Goal: Find specific page/section: Find specific page/section

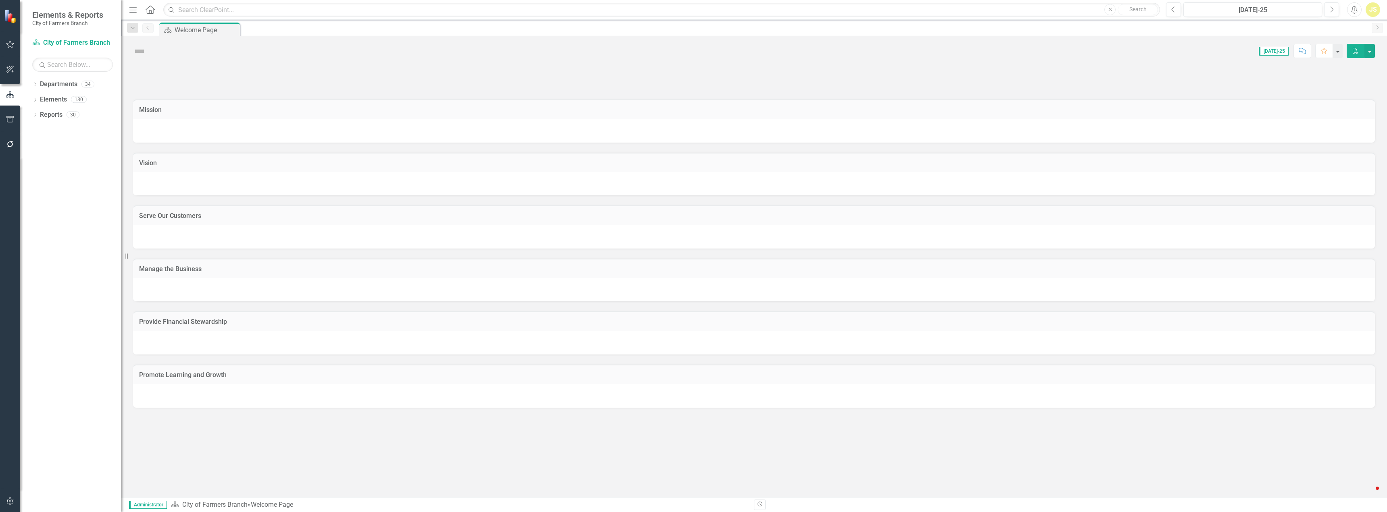
click at [35, 83] on icon "Dropdown" at bounding box center [35, 85] width 6 height 4
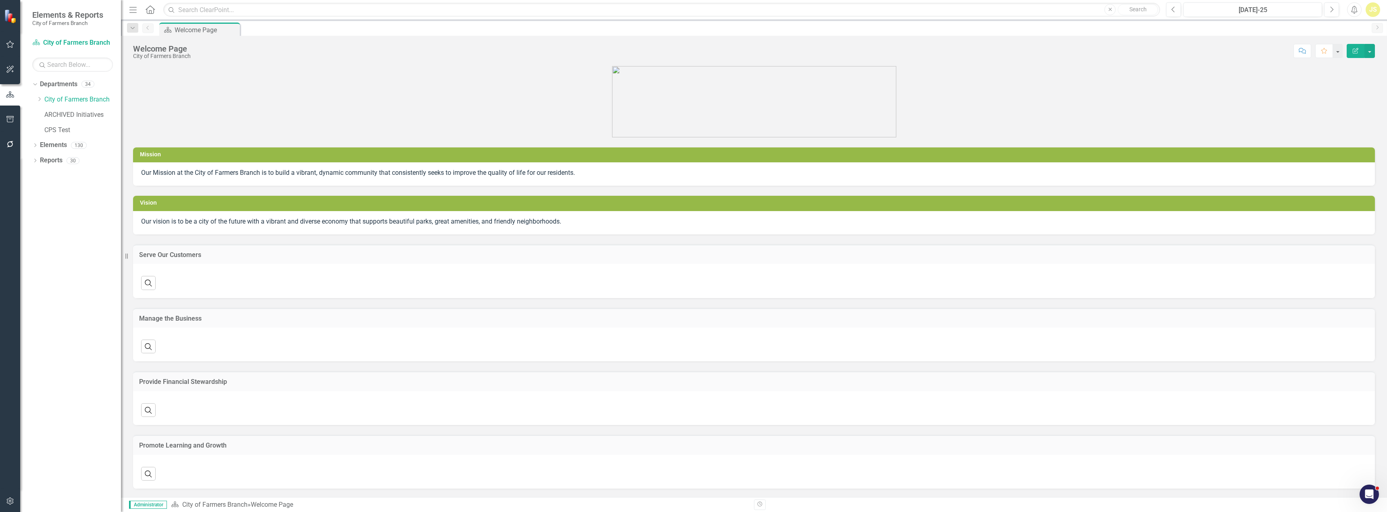
click at [39, 99] on icon "Dropdown" at bounding box center [39, 99] width 6 height 5
click at [63, 252] on link "Police" at bounding box center [86, 251] width 69 height 9
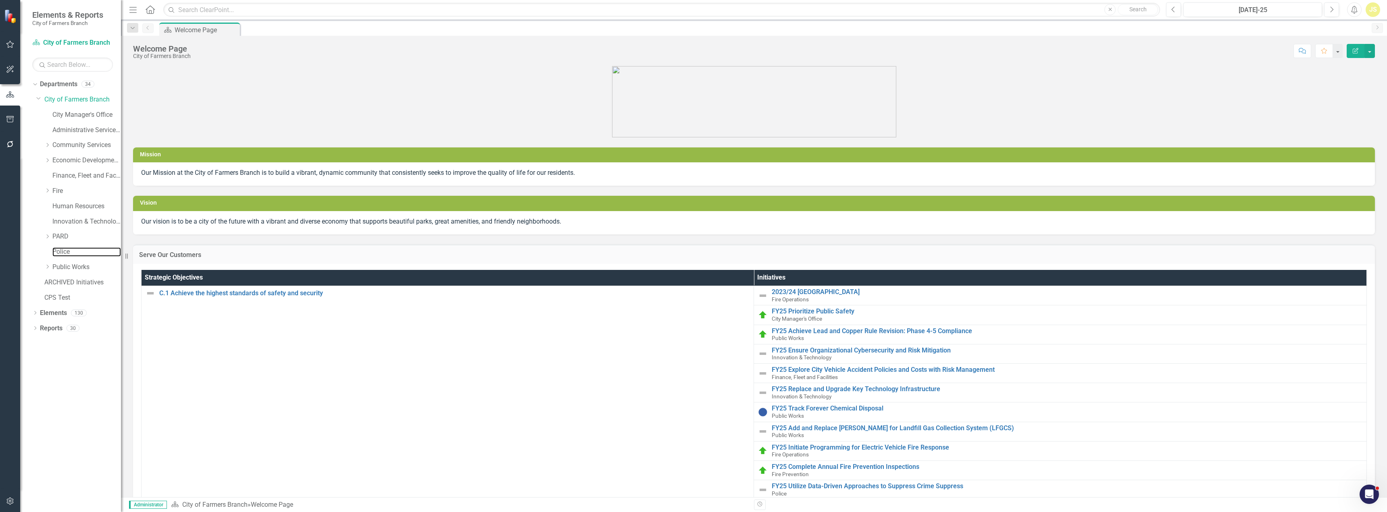
click at [63, 252] on link "Police" at bounding box center [86, 251] width 69 height 9
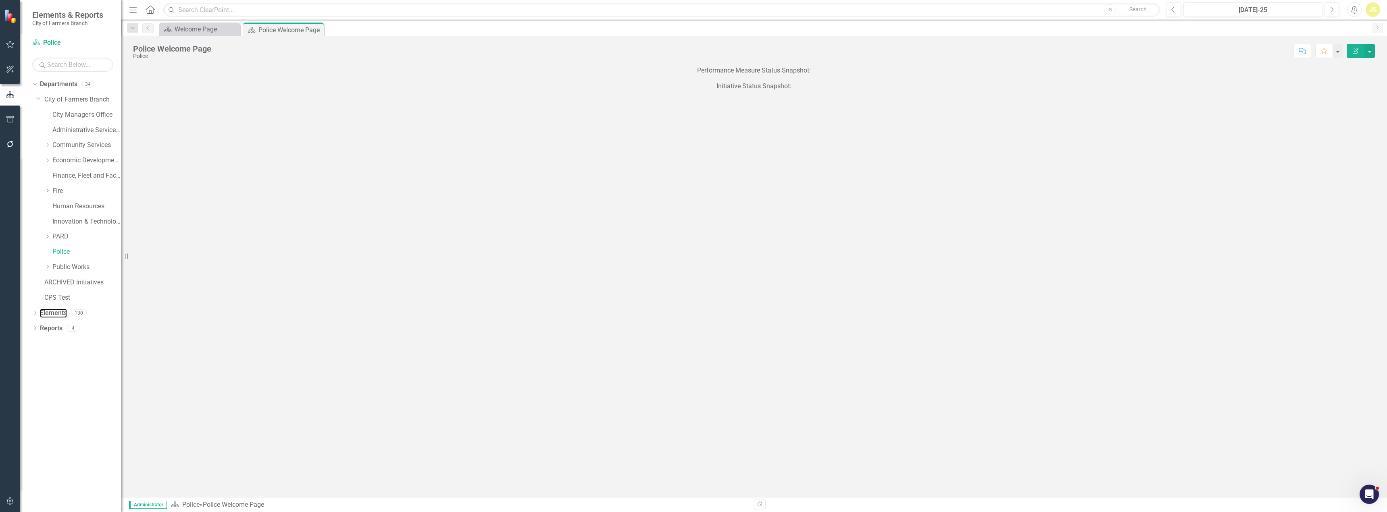
click at [52, 314] on link "Elements" at bounding box center [53, 313] width 27 height 9
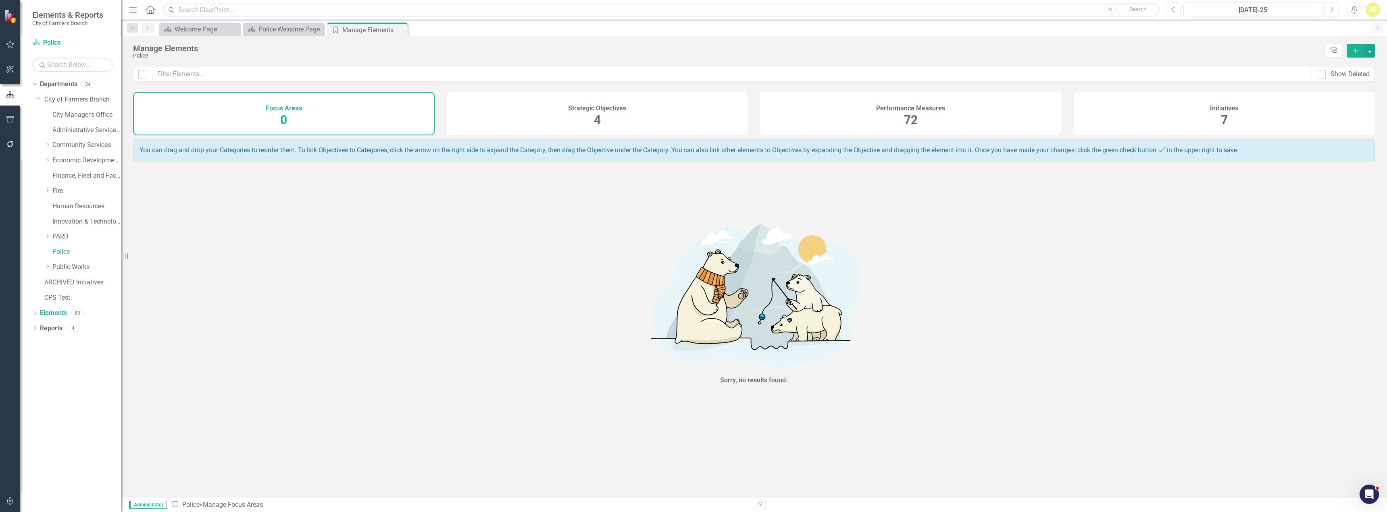
click at [821, 129] on div "Performance Measures 72" at bounding box center [910, 114] width 301 height 44
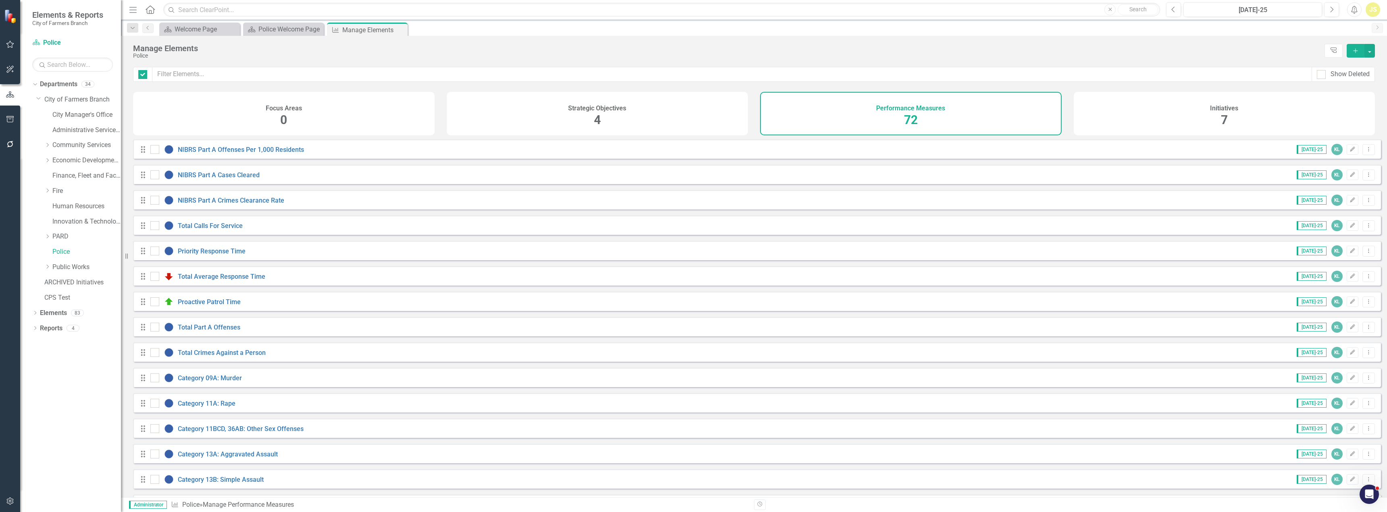
checkbox input "false"
click at [262, 154] on link "NIBRS Part A Offenses Per 1,000 Residents" at bounding box center [241, 150] width 126 height 8
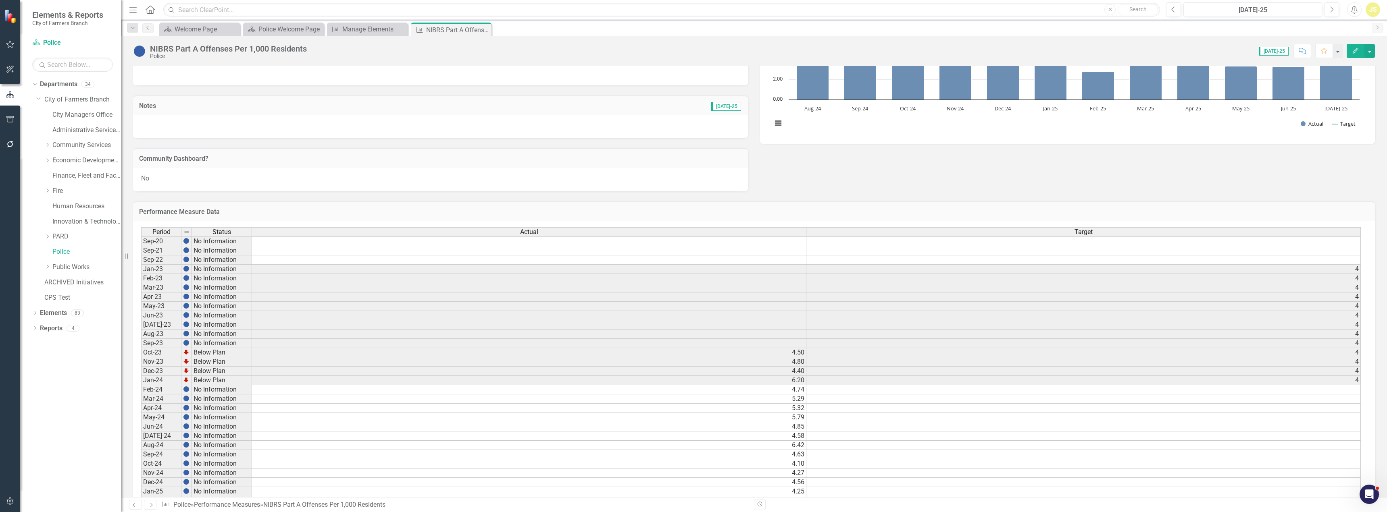
scroll to position [225, 0]
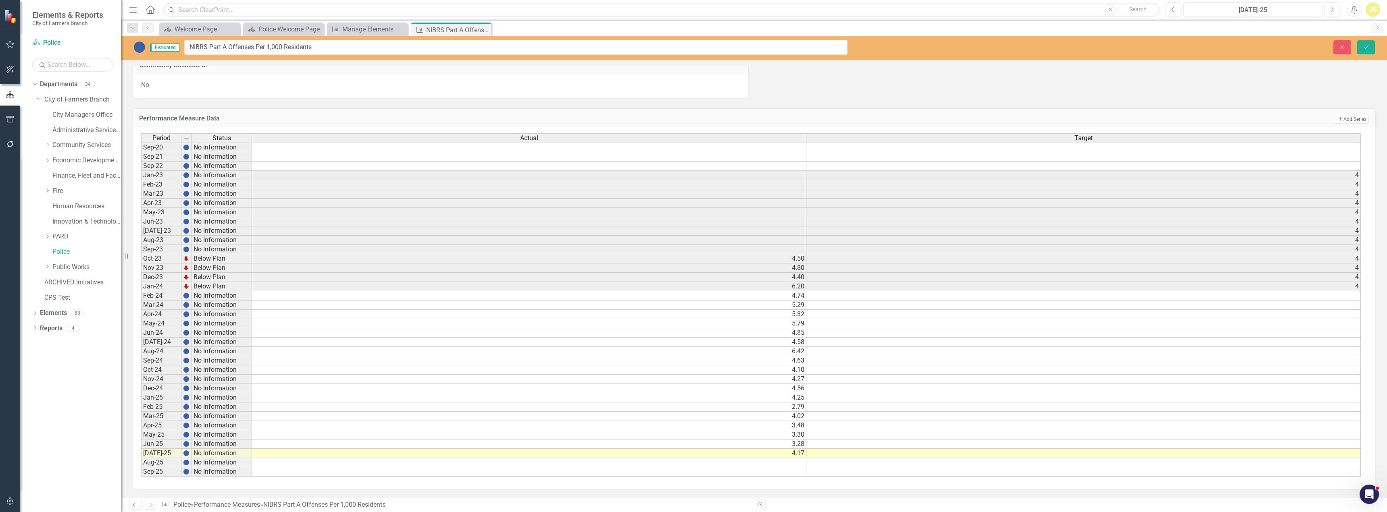
click at [327, 60] on div "Evaluated NIBRS Part A Offenses Per 1,000 Residents Close Save Owner KL [PERSON…" at bounding box center [754, 267] width 1266 height 462
drag, startPoint x: 265, startPoint y: 44, endPoint x: 201, endPoint y: 46, distance: 63.7
click at [201, 46] on input "NIBRS Part A Offenses Per 1,000 Residents" at bounding box center [515, 47] width 663 height 15
click at [255, 79] on div "No" at bounding box center [440, 86] width 615 height 23
click at [285, 92] on div "No" at bounding box center [440, 86] width 615 height 23
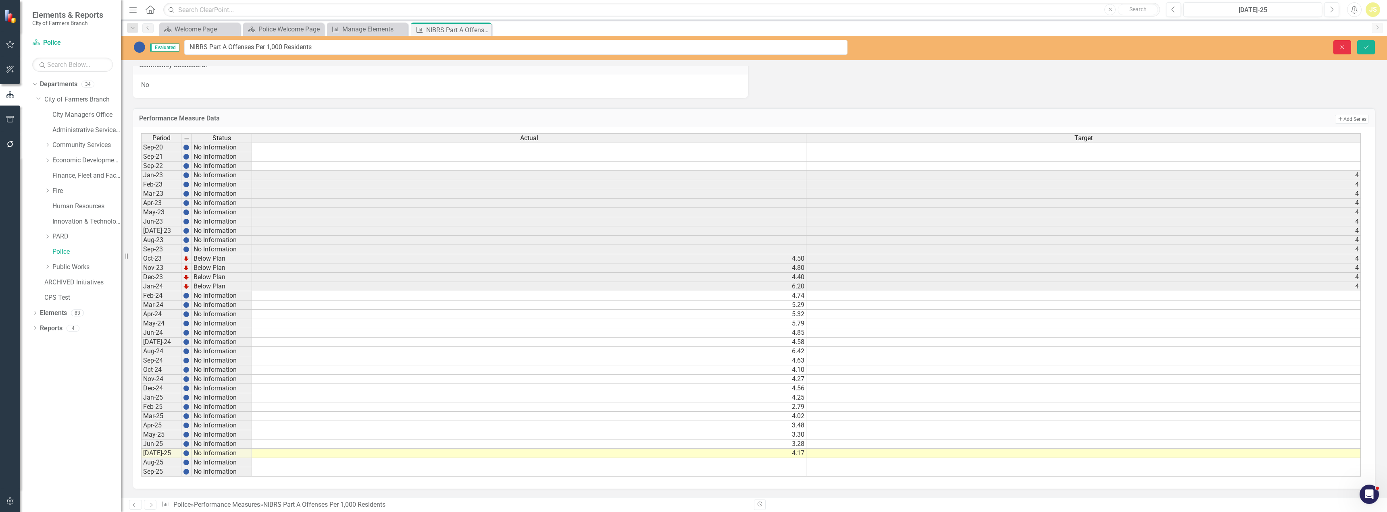
click at [1342, 50] on button "Close" at bounding box center [1342, 47] width 18 height 14
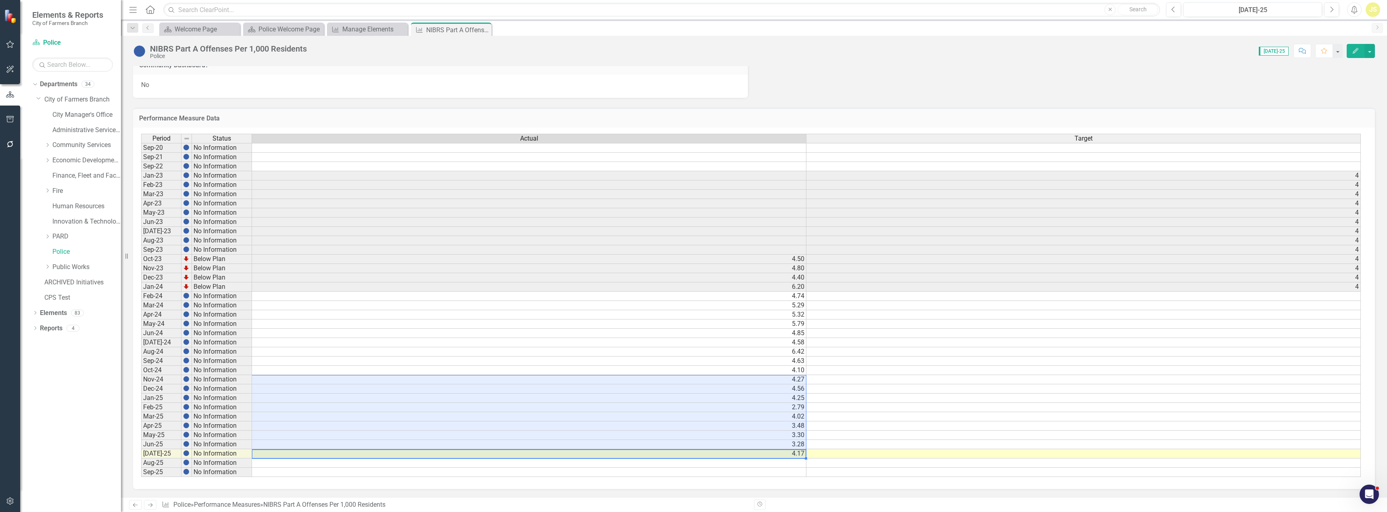
drag, startPoint x: 283, startPoint y: 455, endPoint x: 280, endPoint y: 383, distance: 72.2
click at [288, 381] on tbody "Sep-20 No Information Sep-21 No Information Sep-22 No Information Jan-23 No Inf…" at bounding box center [750, 310] width 1219 height 334
drag, startPoint x: 295, startPoint y: 362, endPoint x: 263, endPoint y: 406, distance: 54.5
click at [295, 363] on td "4.63" at bounding box center [529, 361] width 554 height 9
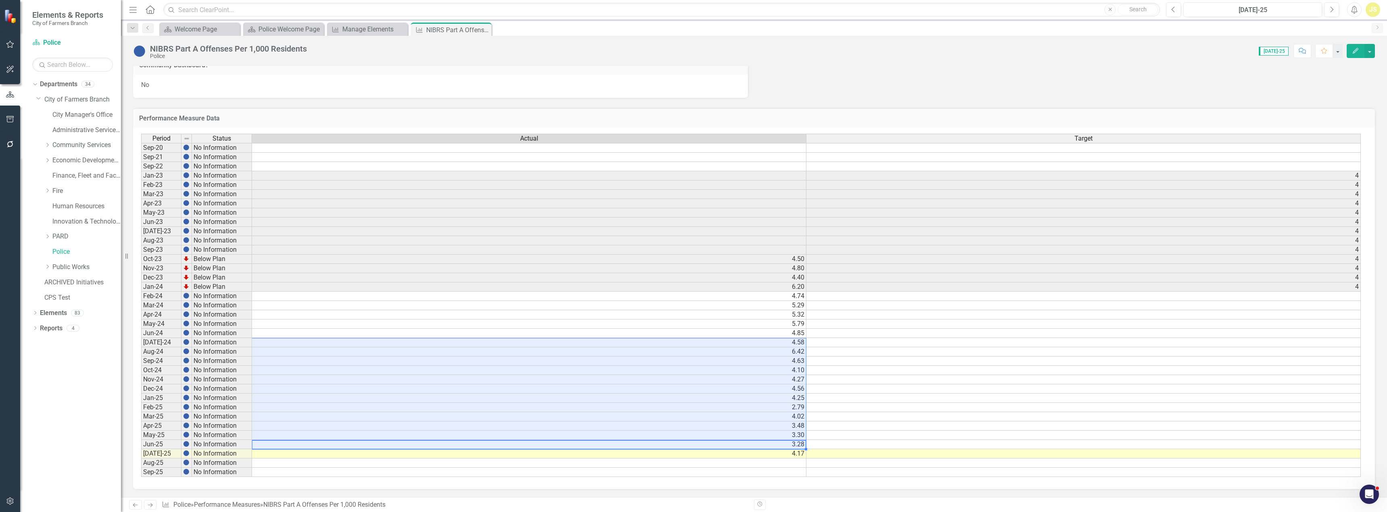
drag, startPoint x: 267, startPoint y: 447, endPoint x: 266, endPoint y: 342, distance: 104.8
click at [266, 342] on tbody "Sep-20 No Information Sep-21 No Information Sep-22 No Information Jan-23 No Inf…" at bounding box center [750, 310] width 1219 height 334
click at [371, 20] on div "Dropdown Search Department Welcome Page Close Department Police Welcome Page Cl…" at bounding box center [754, 28] width 1266 height 16
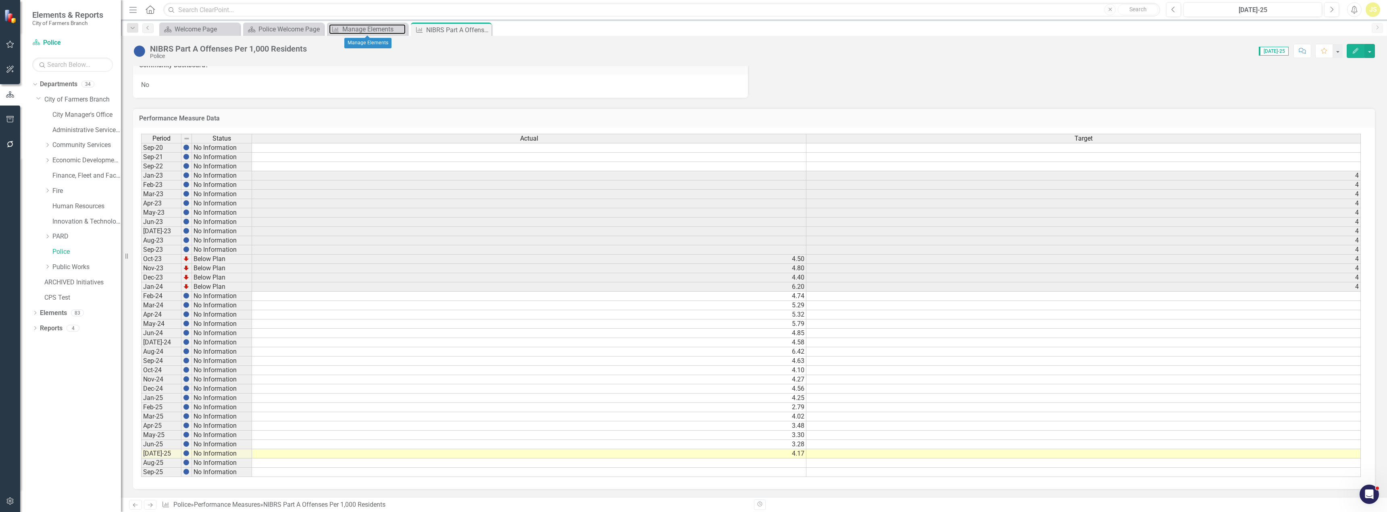
click at [370, 27] on div "Manage Elements" at bounding box center [373, 29] width 63 height 10
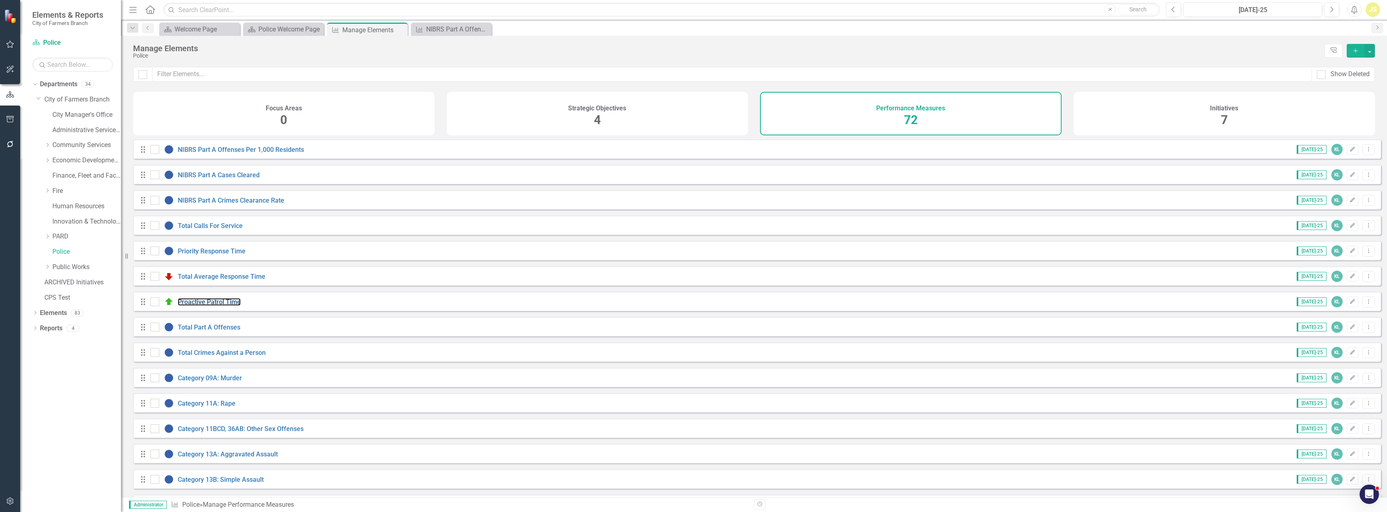
click at [226, 306] on link "Proactive Patrol Time" at bounding box center [209, 302] width 63 height 8
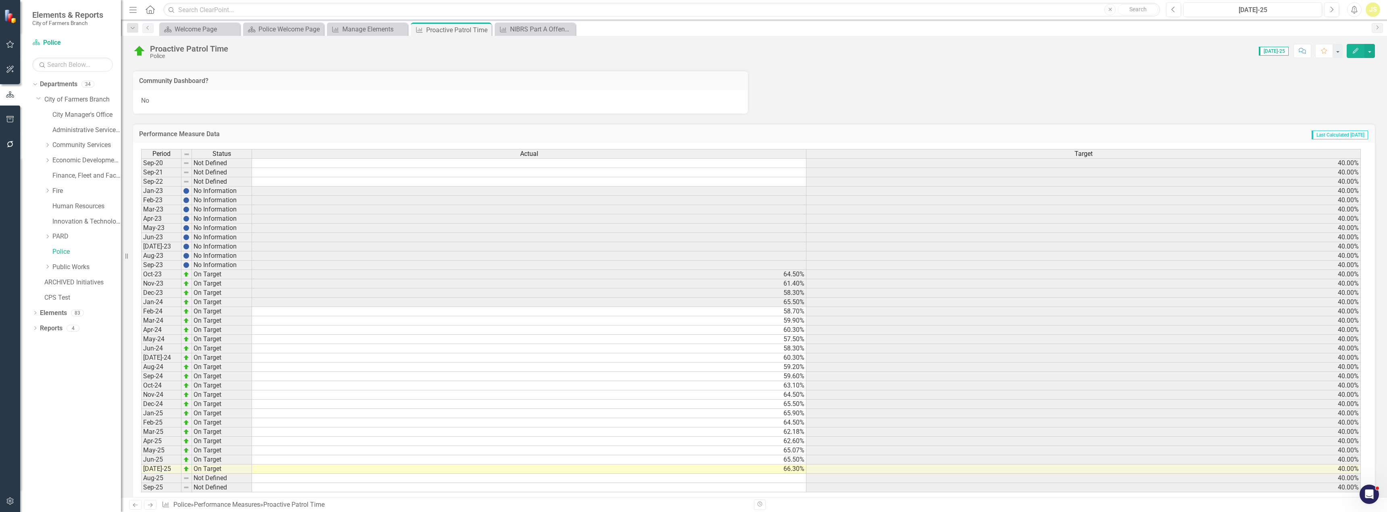
scroll to position [234, 0]
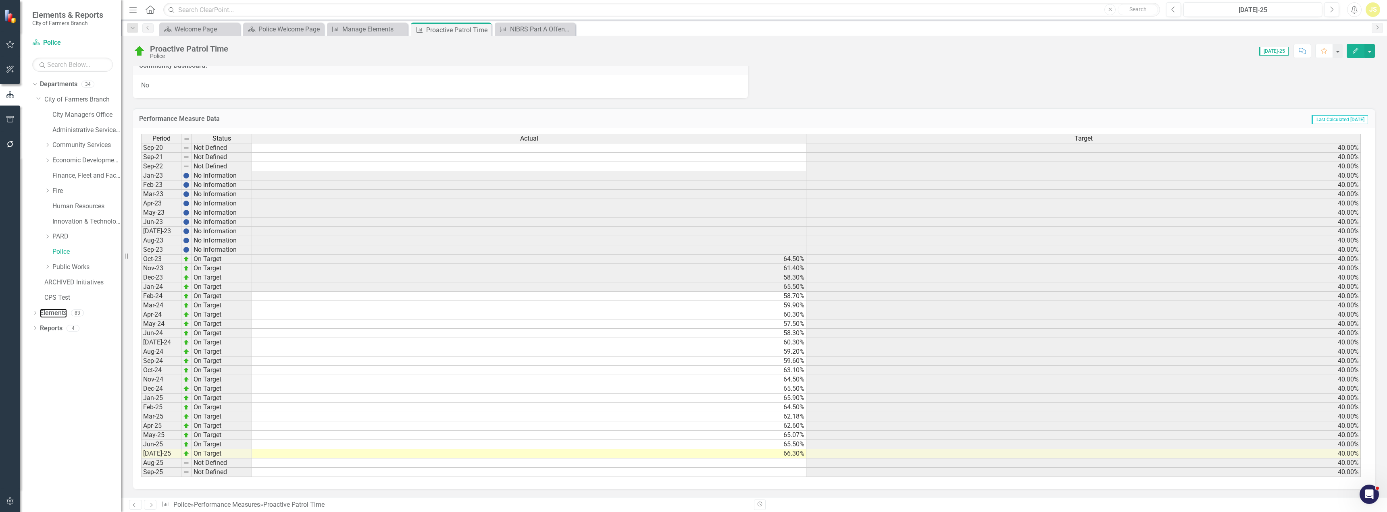
click at [56, 310] on link "Elements" at bounding box center [53, 313] width 27 height 9
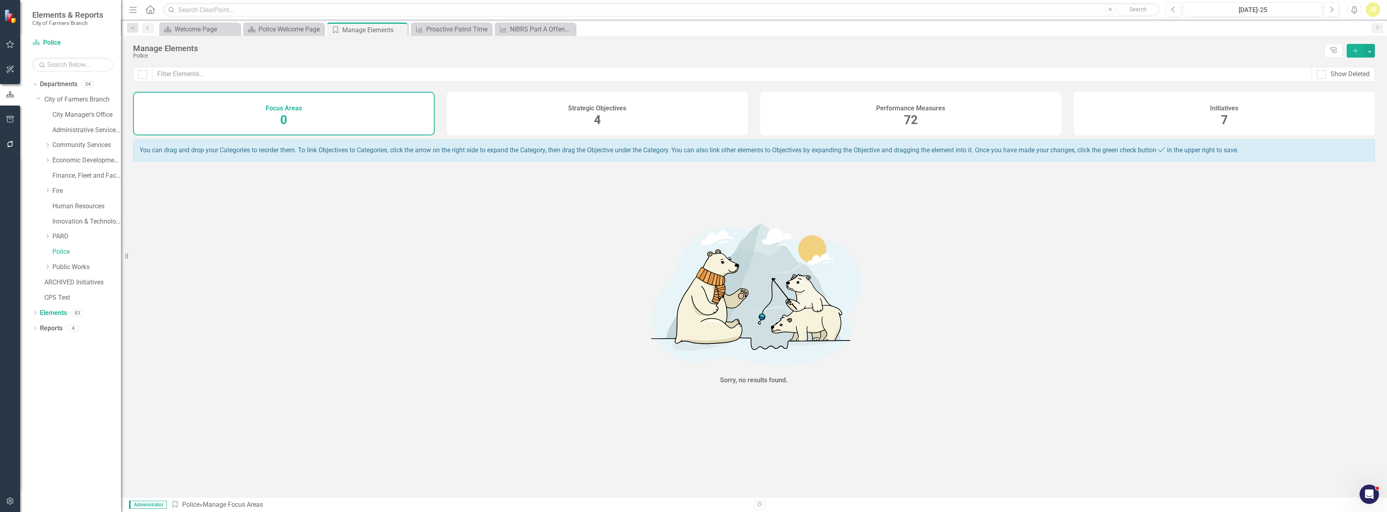
click at [960, 115] on div "Performance Measures 72" at bounding box center [910, 114] width 301 height 44
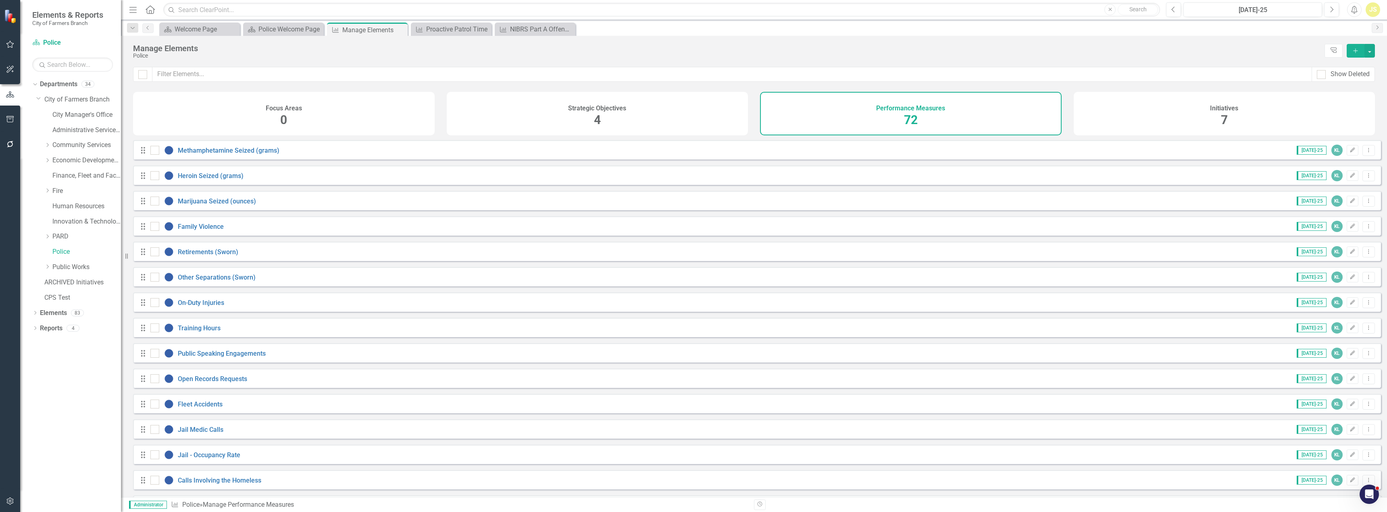
scroll to position [1476, 0]
click at [216, 356] on link "Open Records Requests" at bounding box center [212, 355] width 69 height 8
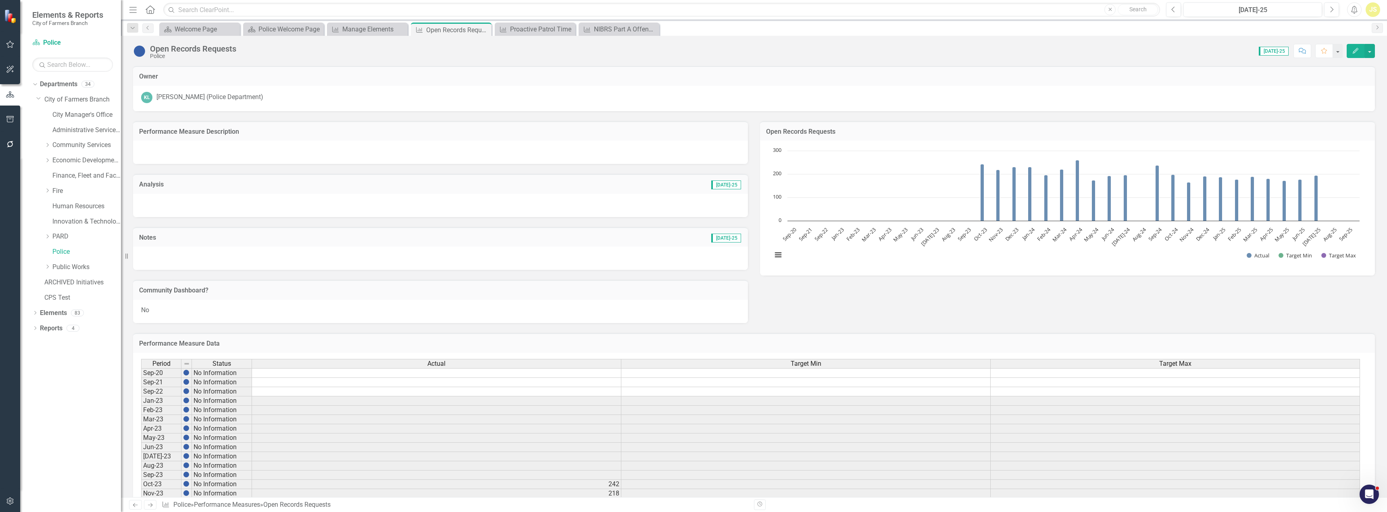
scroll to position [121, 0]
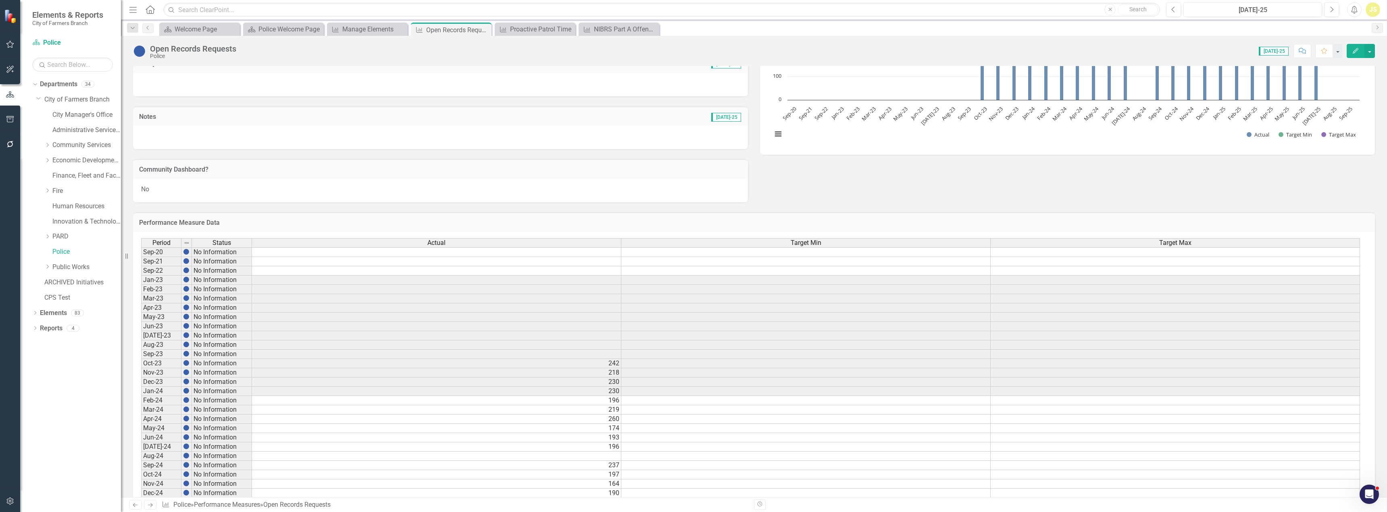
click at [0, 0] on icon at bounding box center [0, 0] width 0 height 0
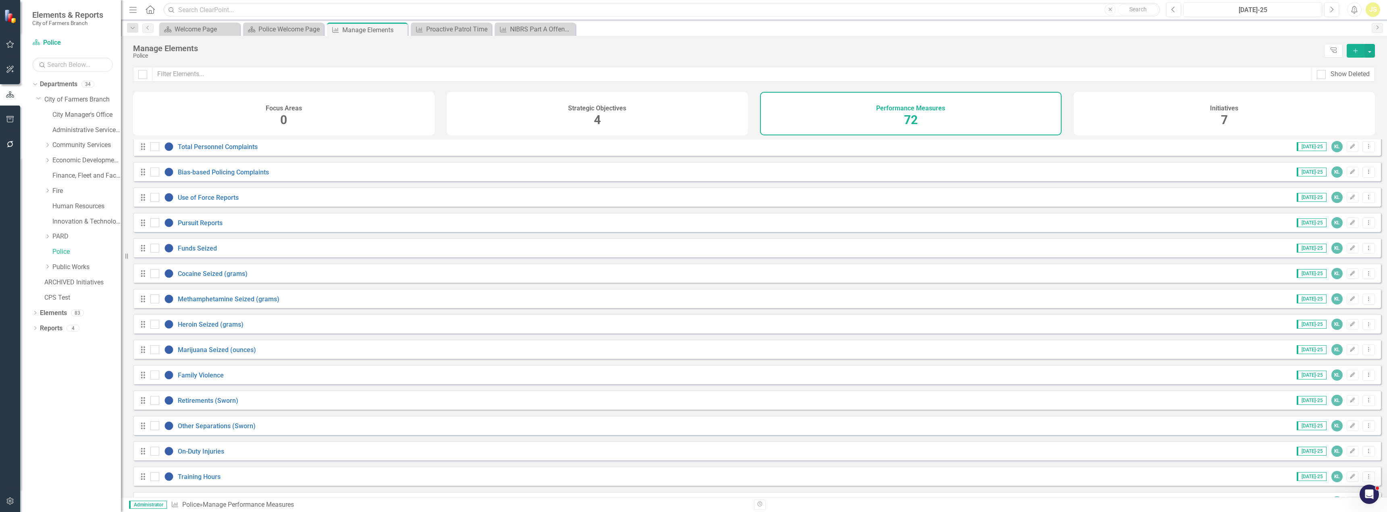
scroll to position [1275, 0]
